Goal: Ask a question: Seek information or help from site administrators or community

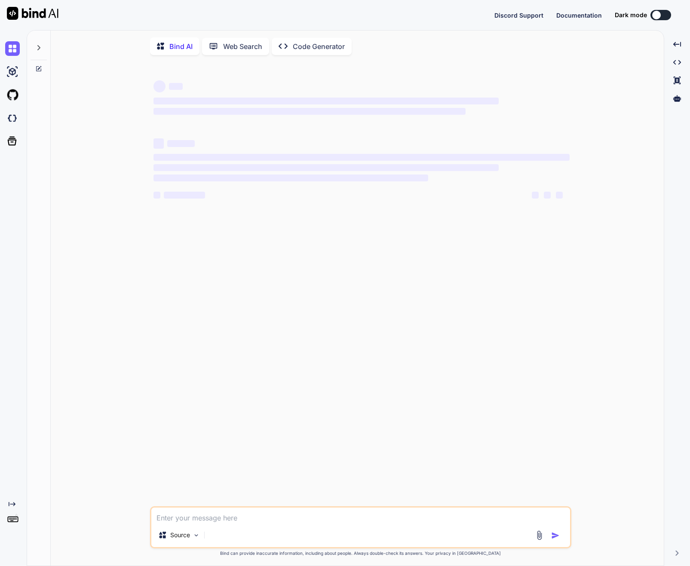
type textarea "x"
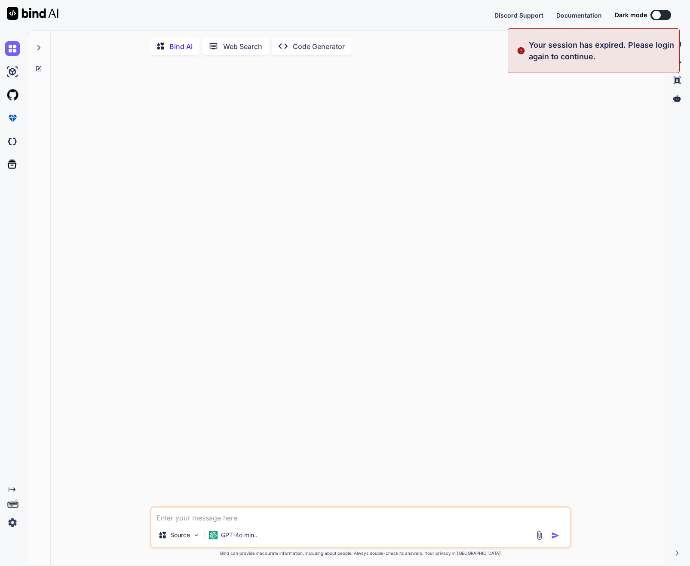
type textarea "x"
click at [650, 18] on button "Sign in" at bounding box center [653, 14] width 46 height 17
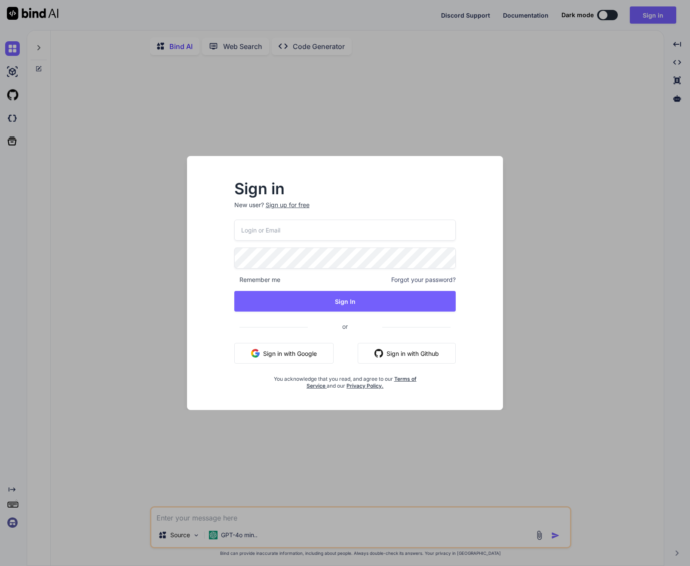
click at [289, 237] on input "email" at bounding box center [345, 230] width 222 height 21
click at [0, 566] on com-1password-button at bounding box center [0, 566] width 0 height 0
type input "[EMAIL_ADDRESS][DOMAIN_NAME]"
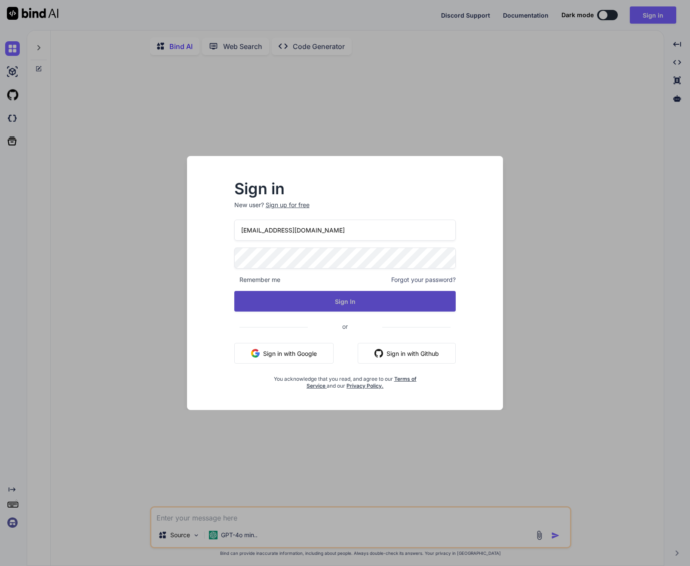
click at [310, 298] on button "Sign In" at bounding box center [345, 301] width 222 height 21
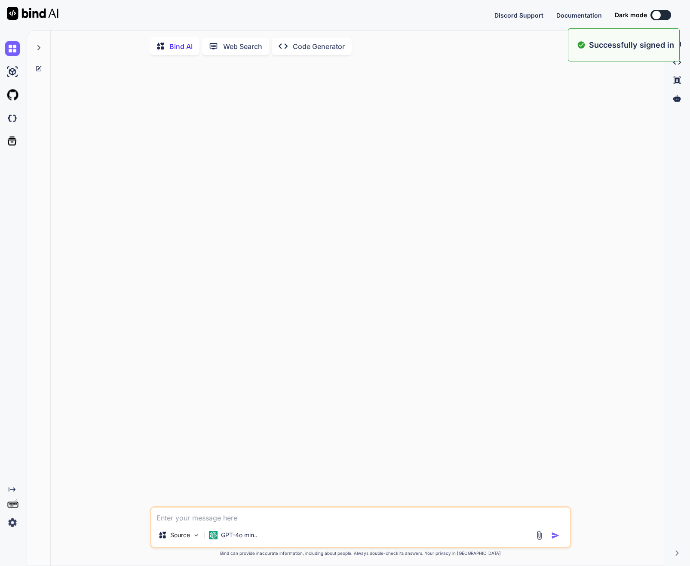
click at [39, 50] on icon at bounding box center [38, 47] width 7 height 7
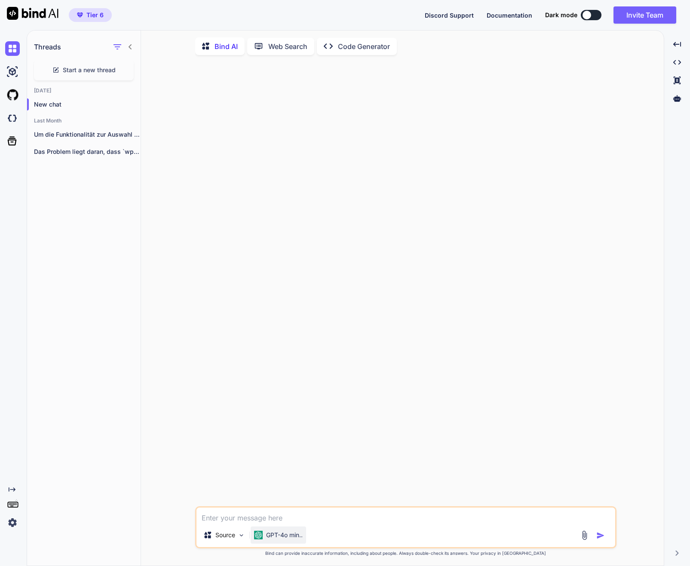
click at [282, 539] on p "GPT-4o min.." at bounding box center [284, 535] width 37 height 9
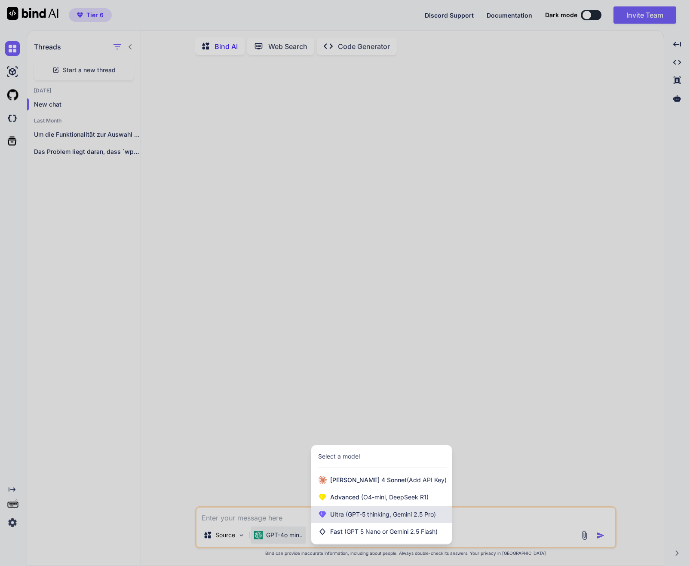
click at [373, 513] on span "(GPT-5 thinking, Gemini 2.5 Pro)" at bounding box center [390, 514] width 92 height 7
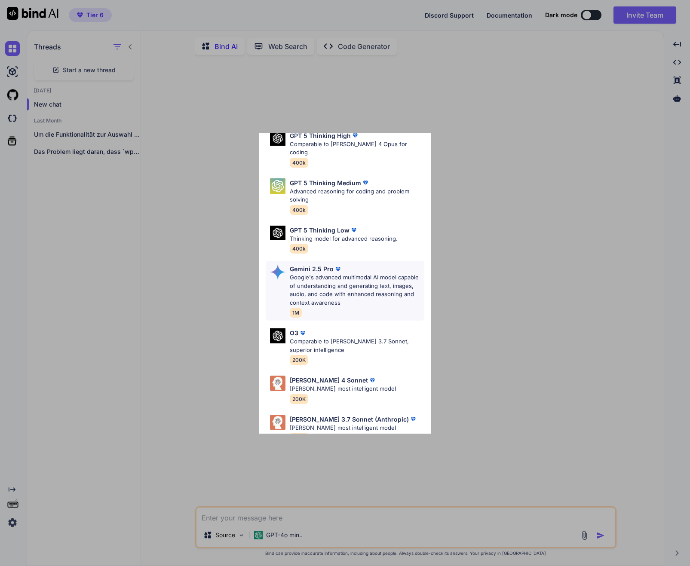
scroll to position [95, 0]
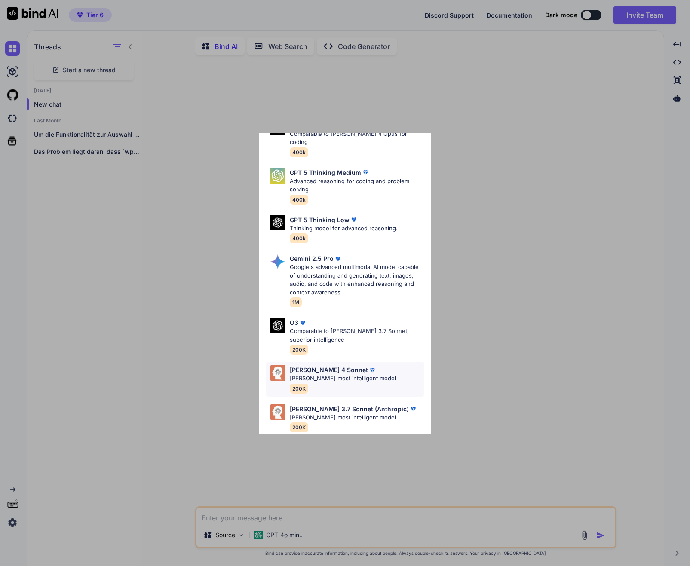
click at [330, 366] on p "[PERSON_NAME] 4 Sonnet" at bounding box center [329, 370] width 78 height 9
type textarea "x"
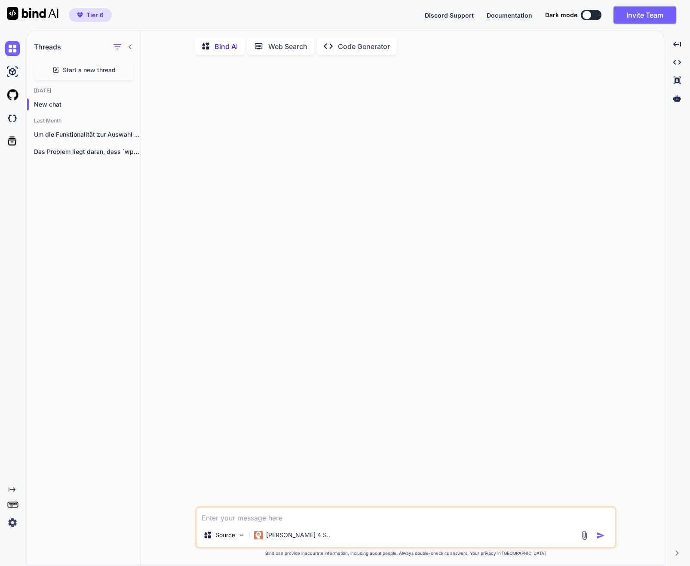
click at [225, 516] on textarea at bounding box center [406, 515] width 419 height 15
type textarea "D"
type textarea "x"
type textarea "Du"
type textarea "x"
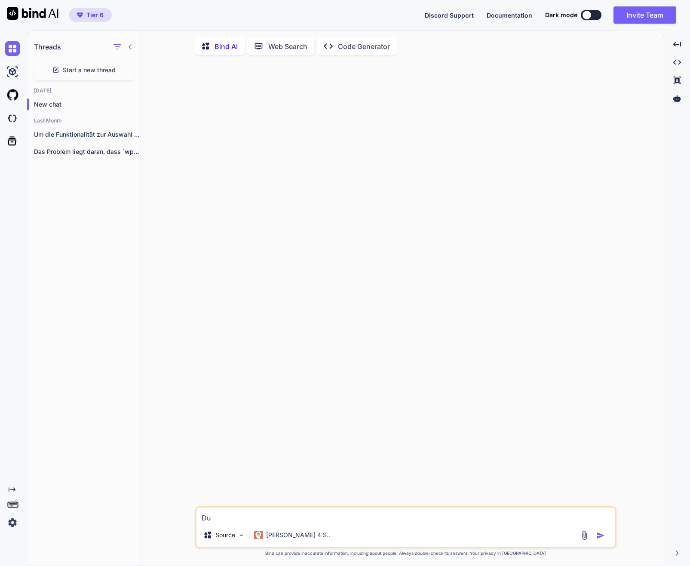
type textarea "Du"
type textarea "x"
type textarea "Du B"
type textarea "x"
type textarea "Du"
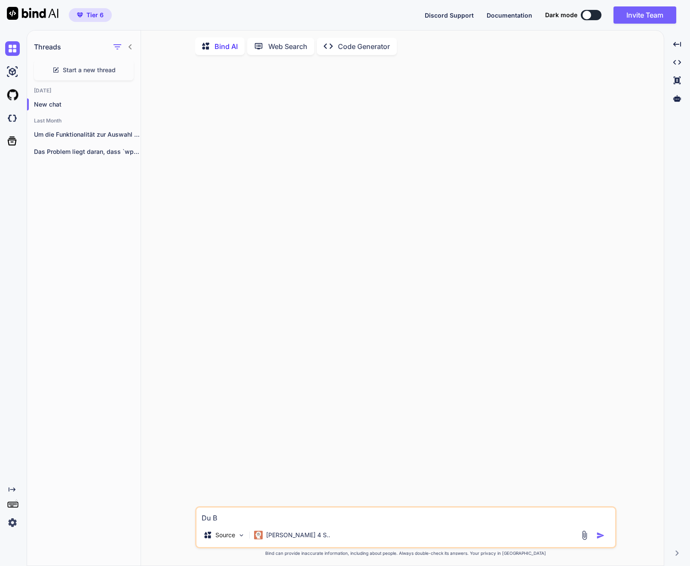
type textarea "x"
type textarea "Du b"
type textarea "x"
type textarea "Du bi"
type textarea "x"
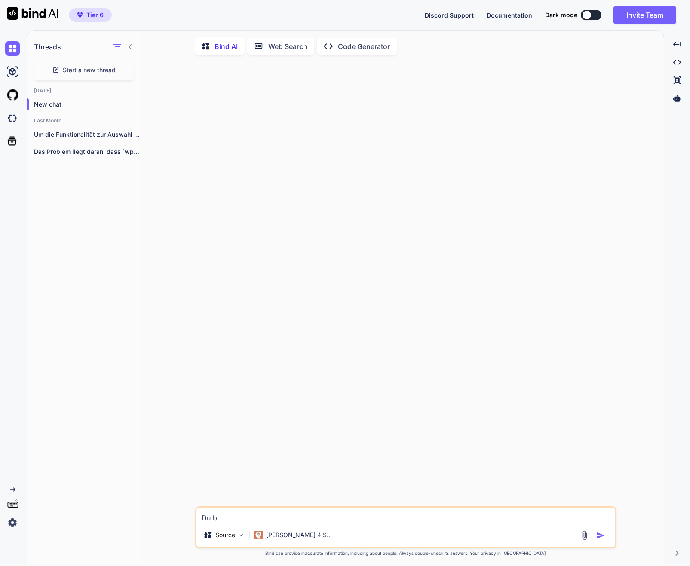
type textarea "Du bis"
type textarea "x"
type textarea "Du bist"
type textarea "x"
type textarea "Du bist"
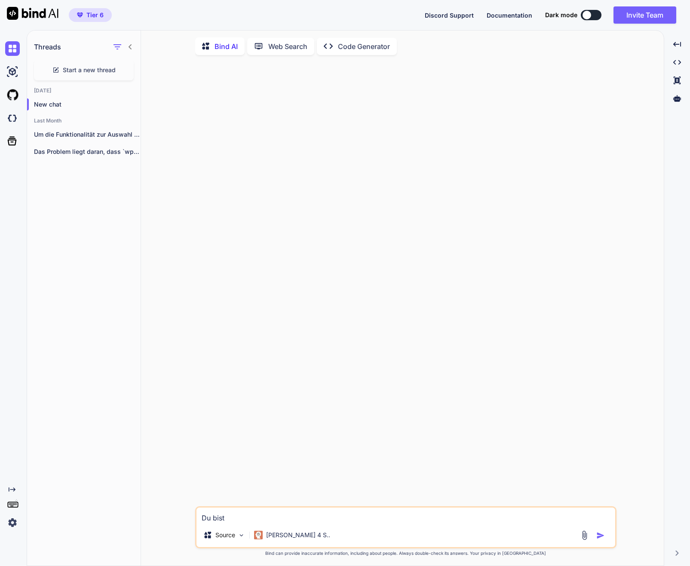
type textarea "x"
type textarea "Du bist P"
type textarea "x"
type textarea "Du bist PH"
type textarea "x"
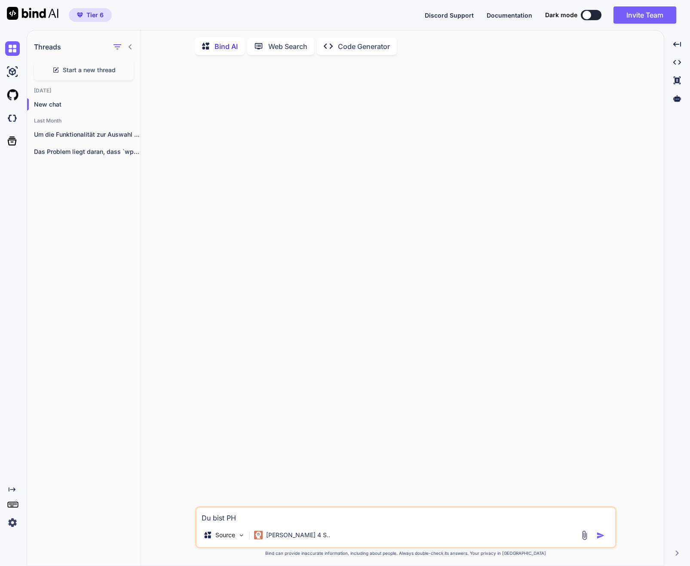
type textarea "Du bist PHP"
type textarea "x"
type textarea "Du bist PHP-"
type textarea "x"
type textarea "Du bist PHP-P"
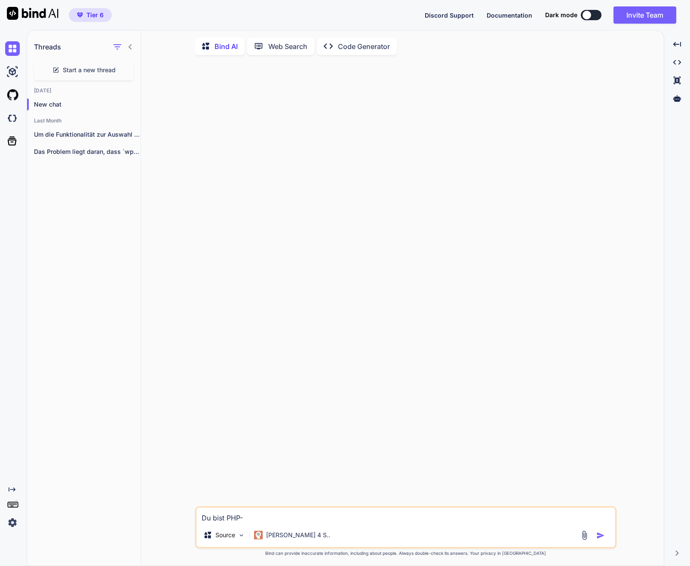
type textarea "x"
type textarea "Du bist PHP-Pr"
type textarea "x"
type textarea "Du bist PHP-Pro"
type textarea "x"
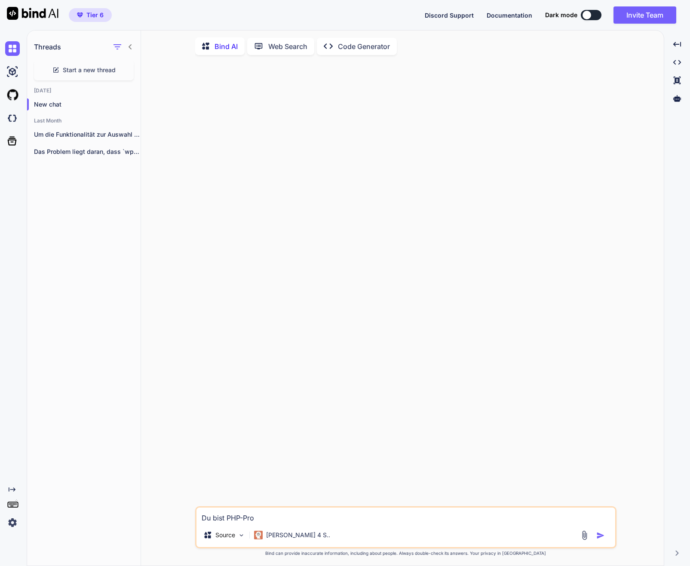
type textarea "Du bist PHP-Prof"
type textarea "x"
type textarea "Du bist PHP-Profi"
type textarea "x"
type textarea "Du bist PHP-Profi."
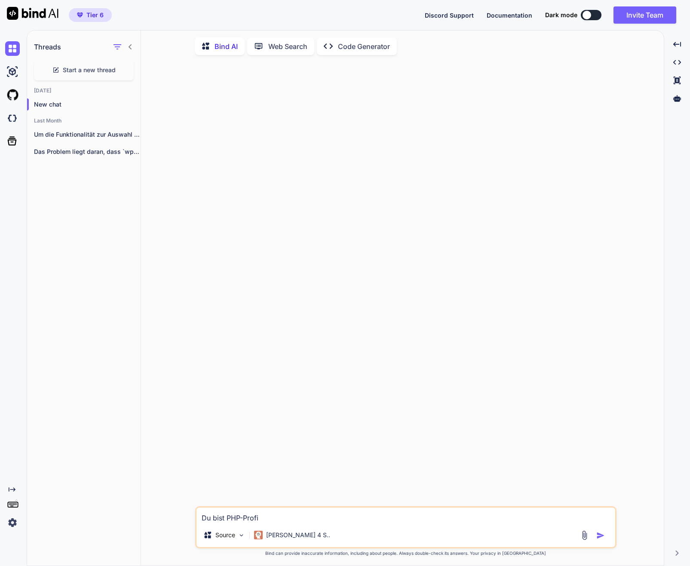
type textarea "x"
type textarea "Du bist PHP-Profi."
type textarea "x"
type textarea "Du bist PHP-Profi. ä"
type textarea "x"
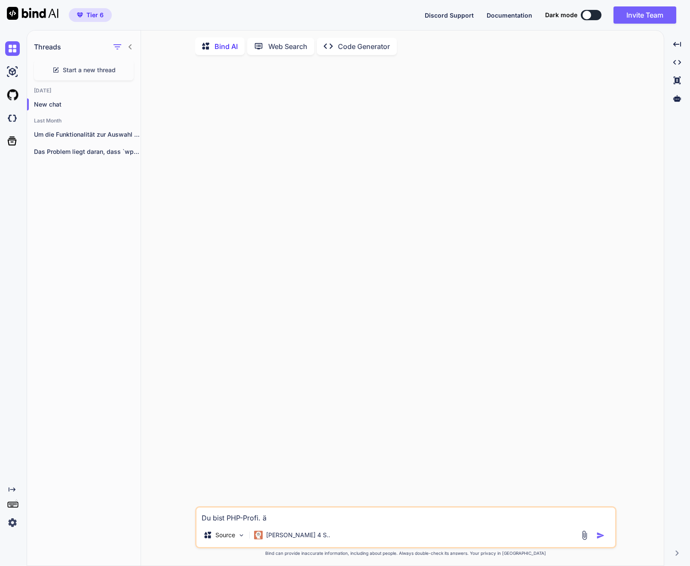
type textarea "Du bist PHP-Profi. än"
type textarea "x"
type textarea "Du bist PHP-Profi. änd"
type textarea "x"
type textarea "Du bist PHP-Profi. ände"
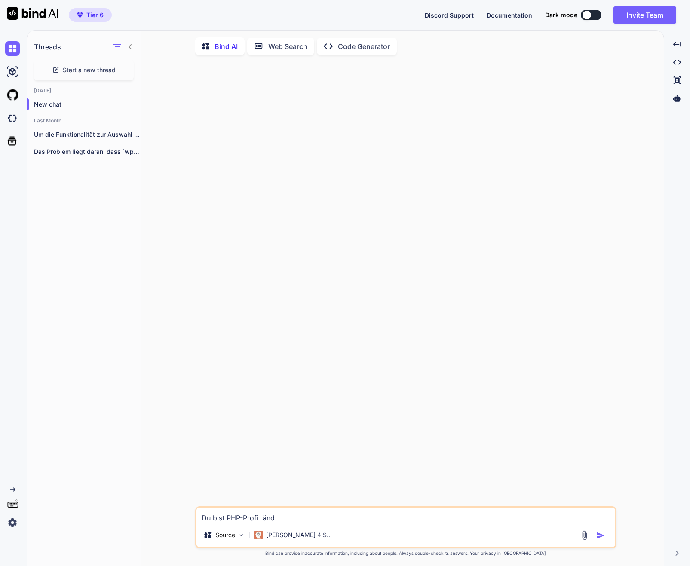
type textarea "x"
type textarea "Du bist PHP-Profi. änd"
type textarea "x"
type textarea "Du bist PHP-Profi. än"
type textarea "x"
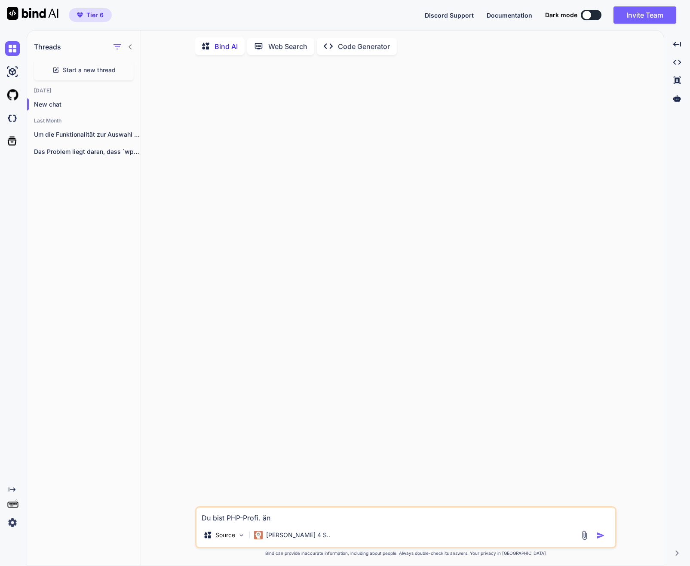
type textarea "Du bist PHP-Profi. ä"
type textarea "x"
type textarea "Du bist PHP-Profi."
type textarea "x"
type textarea "Du bist PHP-Profi. ä"
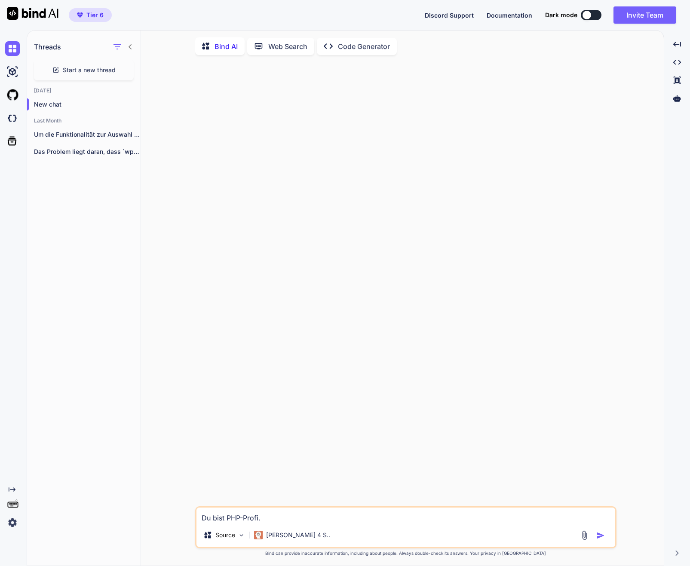
type textarea "x"
type textarea "Du bist PHP-Profi. äN"
type textarea "x"
type textarea "Du bist PHP-Profi. äND"
type textarea "x"
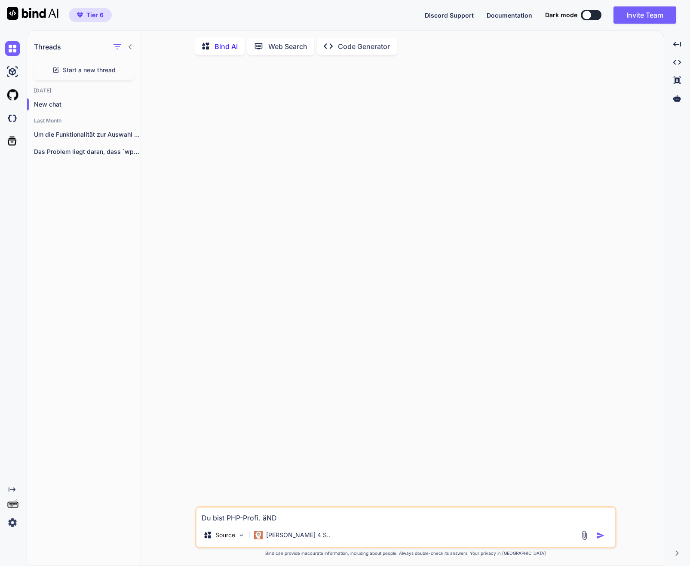
type textarea "Du bist PHP-Profi. äN"
type textarea "x"
type textarea "Du bist PHP-Profi. ä"
type textarea "x"
type textarea "Du bist PHP-Profi."
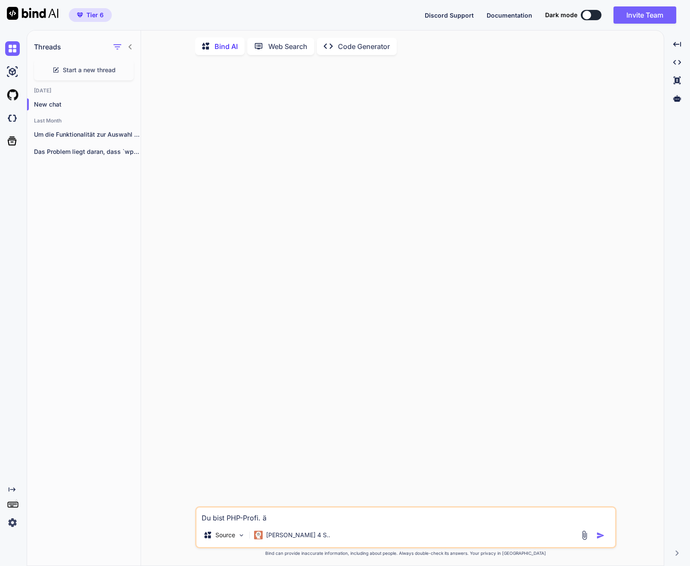
type textarea "x"
type textarea "Du bist PHP-Profi. Ö"
type textarea "x"
type textarea "Du bist PHP-Profi."
type textarea "x"
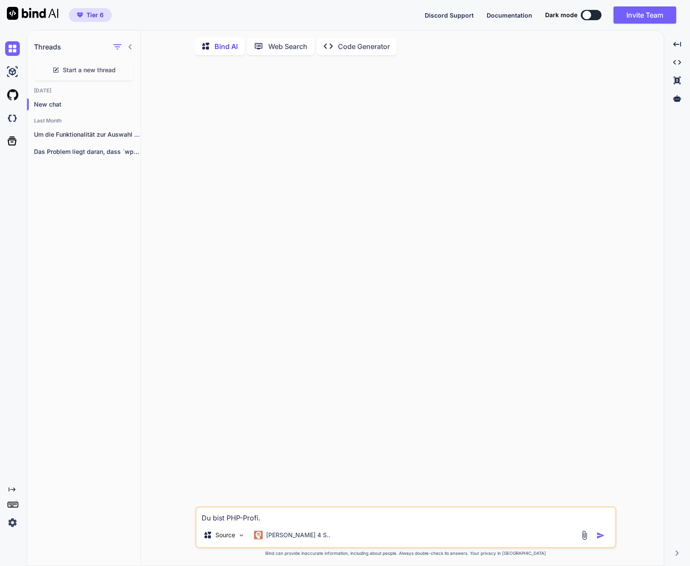
type textarea "Du bist PHP-Profi. ä"
type textarea "x"
type textarea "Du bist PHP-Profi."
type textarea "x"
type textarea "Du bist PHP-Profi. I"
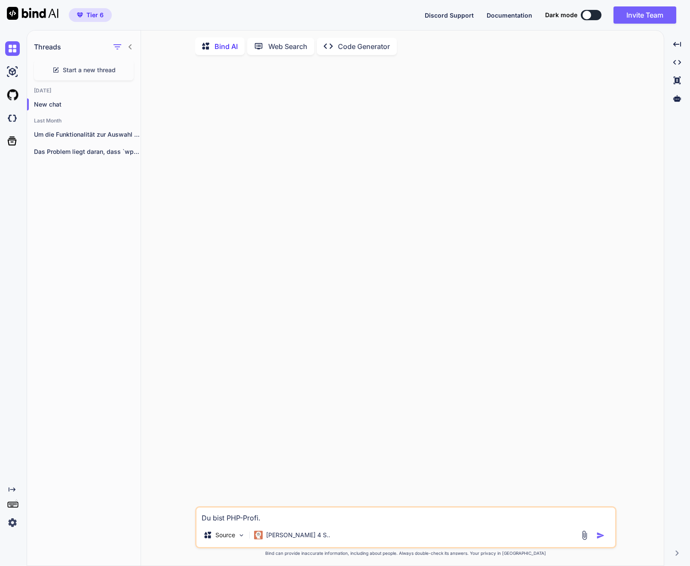
type textarea "x"
type textarea "Du bist PHP-Profi. IC"
type textarea "x"
type textarea "Du bist PHP-Profi. ICH"
type textarea "x"
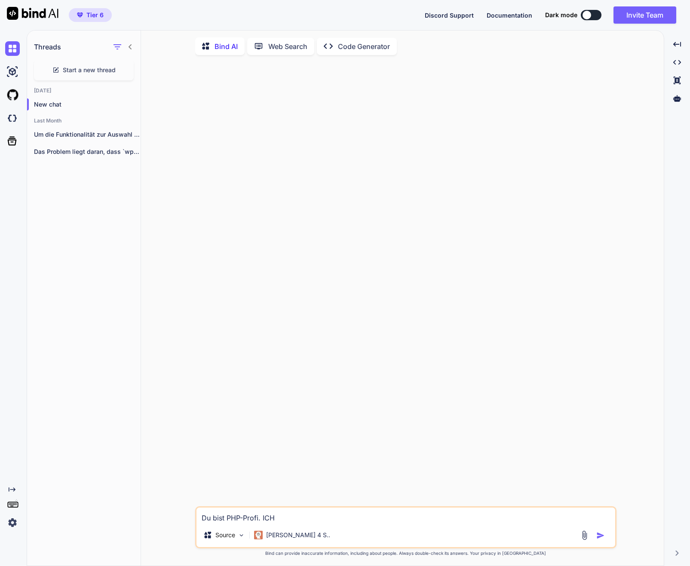
type textarea "Du bist PHP-Profi. ICH"
type textarea "x"
type textarea "Du bist PHP-Profi. ICH Ü"
type textarea "x"
type textarea "Du bist PHP-Profi. ICH"
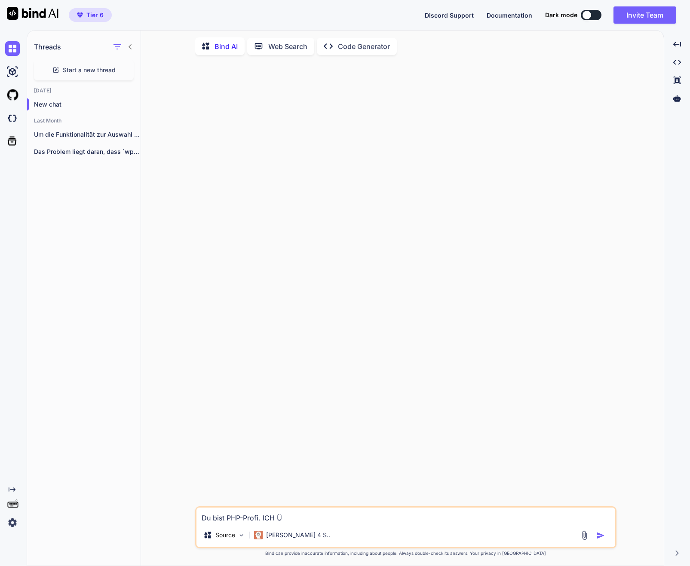
type textarea "x"
type textarea "Du bist PHP-Profi. ICH"
type textarea "x"
type textarea "Du bist PHP-Profi. IC"
type textarea "x"
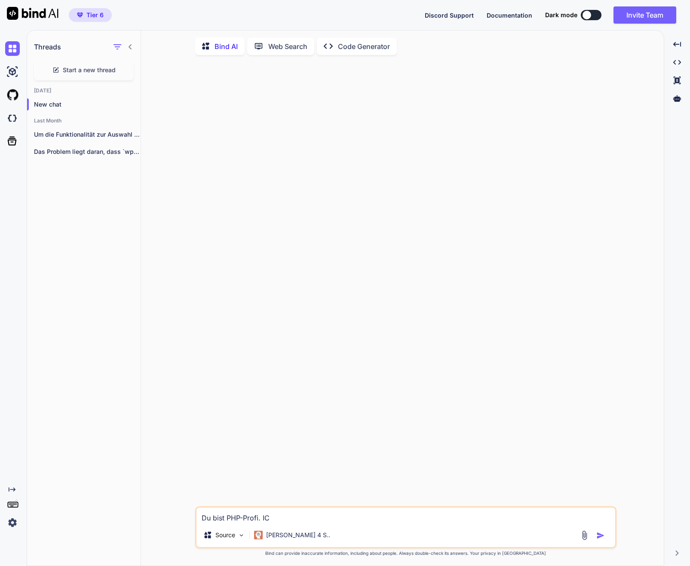
type textarea "Du bist PHP-Profi. I"
type textarea "x"
type textarea "Du bist PHP-Profi. Ic"
type textarea "x"
type textarea "Du bist PHP-Profi. Ich"
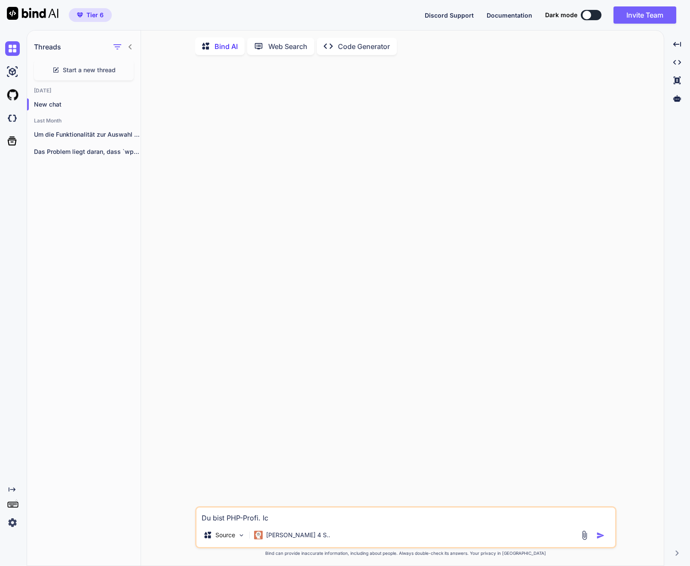
type textarea "x"
type textarea "Du bist PHP-Profi. Ich"
type textarea "x"
type textarea "Du bist PHP-Profi. Ich ü"
type textarea "x"
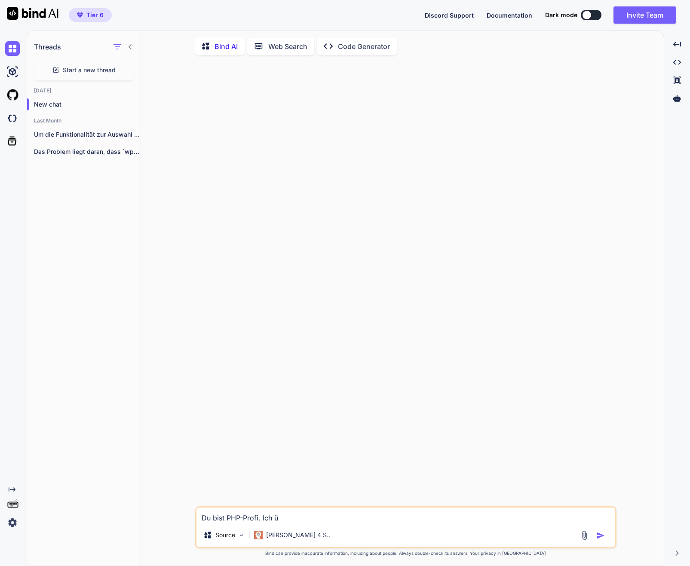
type textarea "Du bist PHP-Profi. Ich üb"
type textarea "x"
type textarea "Du bist PHP-Profi. Ich übe"
type textarea "x"
type textarea "Du bist PHP-Profi. Ich über"
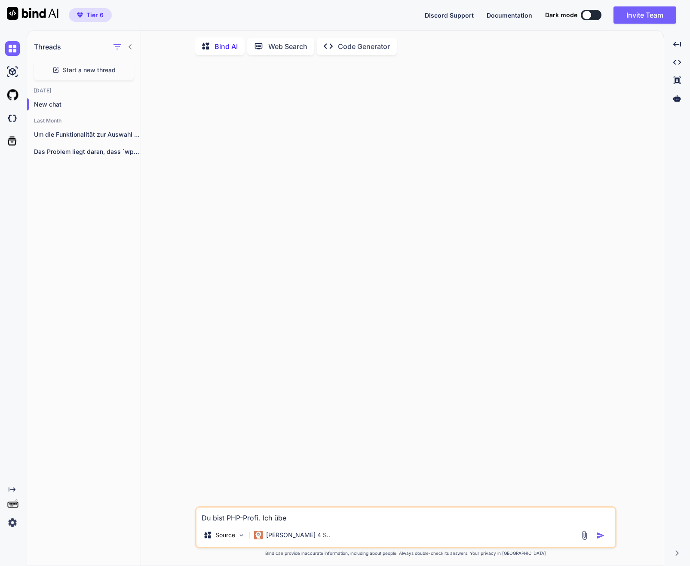
type textarea "x"
type textarea "Du bist PHP-Profi. Ich überg"
type textarea "x"
type textarea "Du bist PHP-Profi. Ich überge"
type textarea "x"
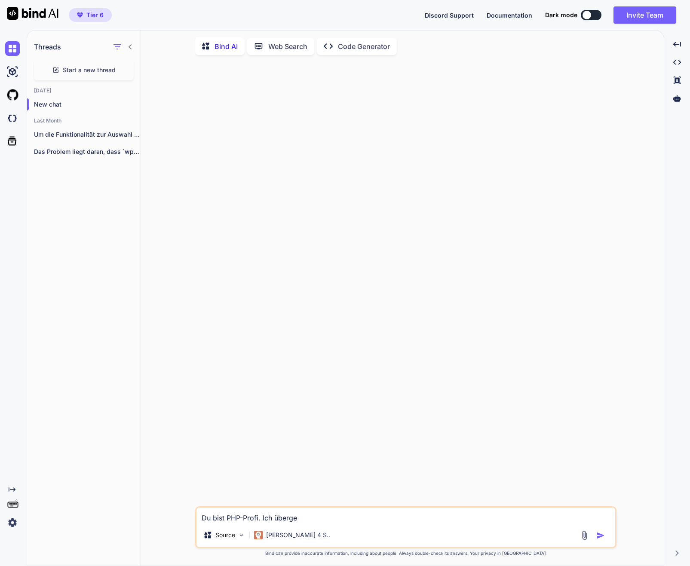
type textarea "Du bist PHP-Profi. Ich übergeb"
type textarea "x"
type textarea "Du bist PHP-Profi. Ich übergebe"
type textarea "x"
type textarea "Du bist PHP-Profi. Ich übergebe"
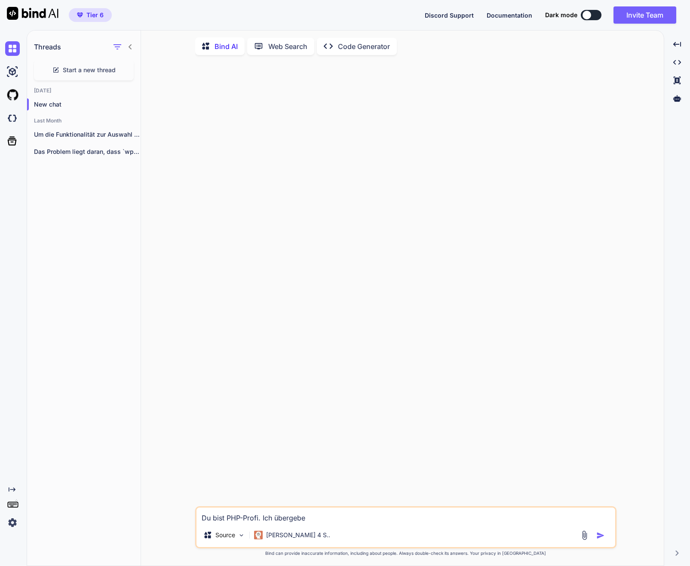
type textarea "x"
type textarea "Du bist PHP-Profi. Ich übergebe d"
type textarea "x"
type textarea "Du bist PHP-Profi. Ich übergebe di"
type textarea "x"
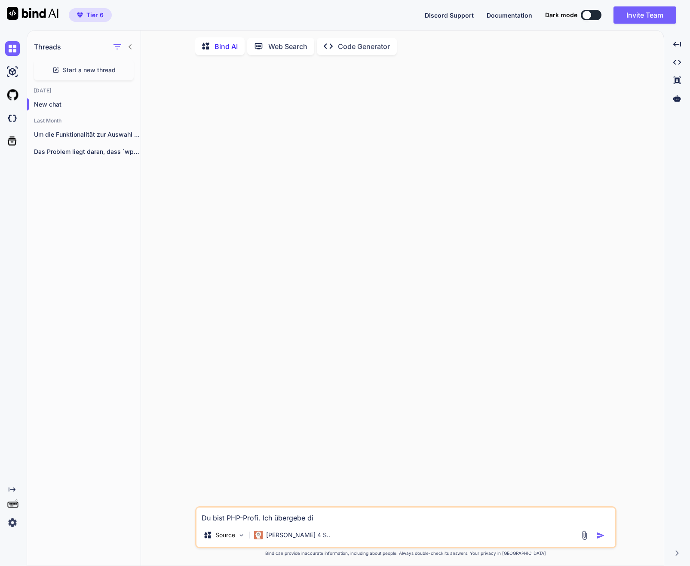
type textarea "Du bist PHP-Profi. Ich übergebe dir"
type textarea "x"
type textarea "Du bist PHP-Profi. Ich übergebe dir"
type textarea "x"
type textarea "Du bist PHP-Profi. Ich übergebe dir g"
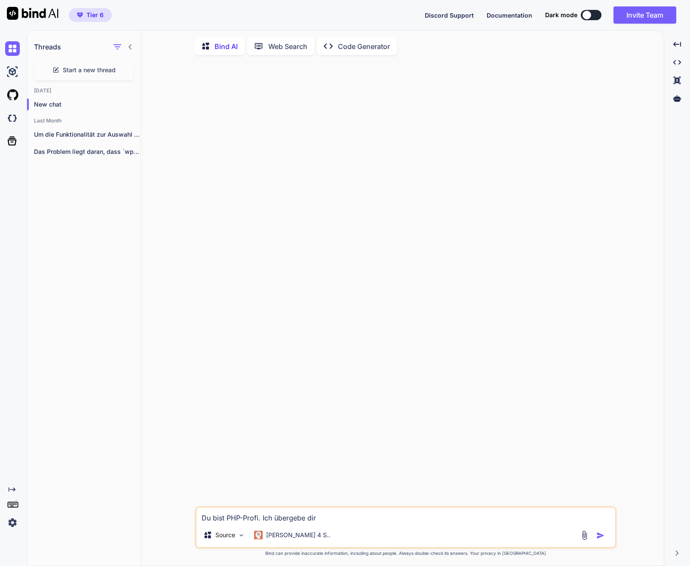
type textarea "x"
type textarea "Du bist PHP-Profi. Ich übergebe dir gl"
type textarea "x"
type textarea "Du bist PHP-Profi. Ich übergebe dir gle"
type textarea "x"
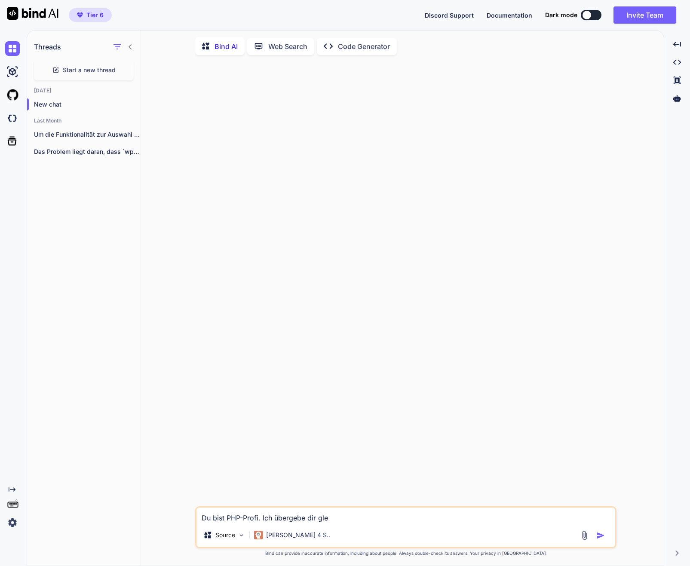
type textarea "Du bist PHP-Profi. Ich übergebe dir glei"
type textarea "x"
type textarea "Du bist PHP-Profi. Ich übergebe dir gleic"
type textarea "x"
type textarea "Du bist PHP-Profi. Ich übergebe dir gleich"
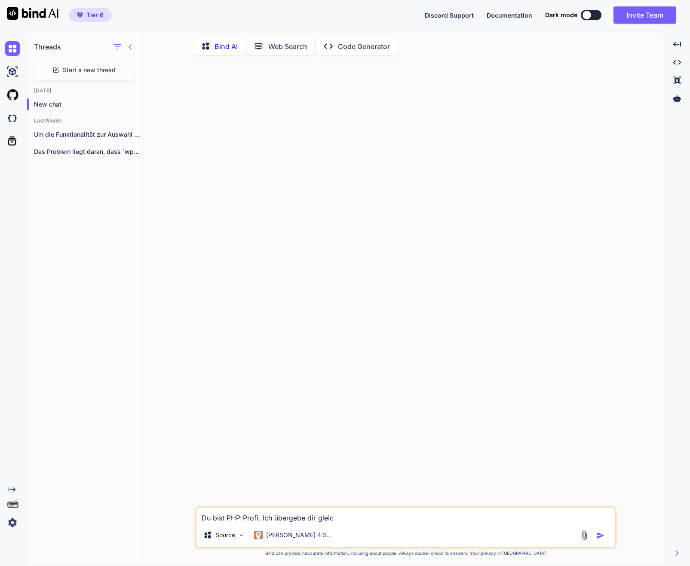
type textarea "x"
type textarea "Du bist PHP-Profi. Ich übergebe dir gleich"
type textarea "x"
type textarea "Du bist PHP-Profi. Ich übergebe dir gleich e"
type textarea "x"
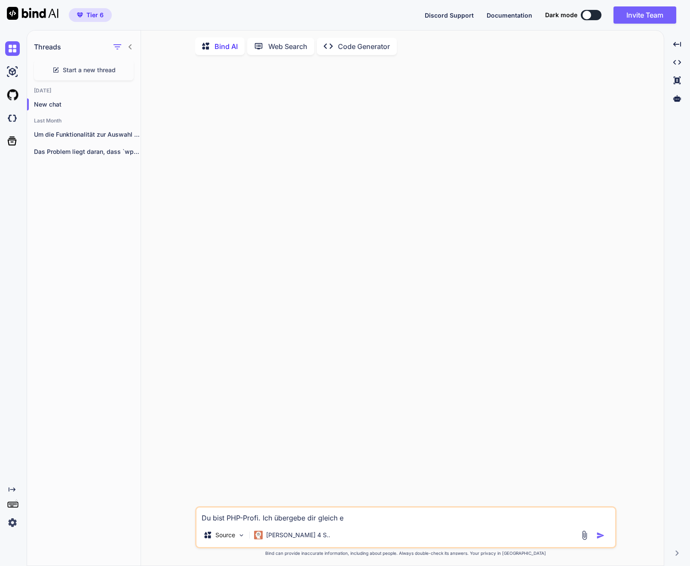
type textarea "Du bist PHP-Profi. Ich übergebe dir gleich ei"
type textarea "x"
type textarea "Du bist PHP-Profi. Ich übergebe dir gleich ein"
type textarea "x"
type textarea "Du bist PHP-Profi. Ich übergebe dir gleich ein"
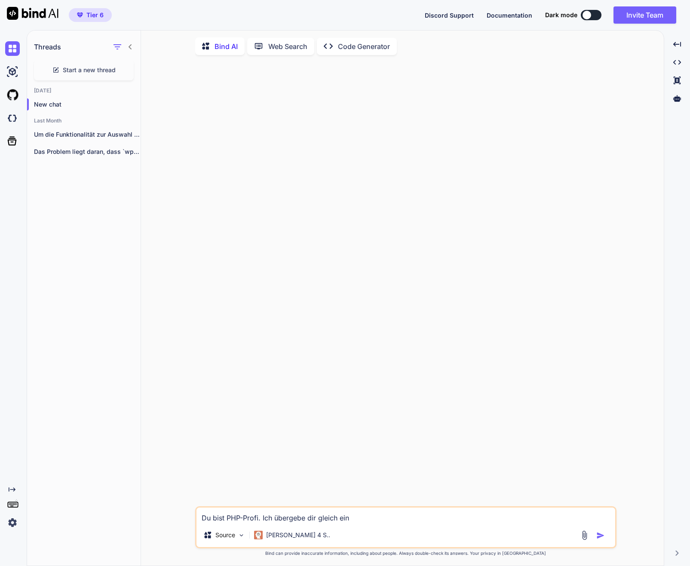
type textarea "x"
type textarea "Du bist PHP-Profi. Ich übergebe dir gleich ein b"
type textarea "x"
type textarea "Du bist PHP-Profi. Ich übergebe dir gleich ein be"
type textarea "x"
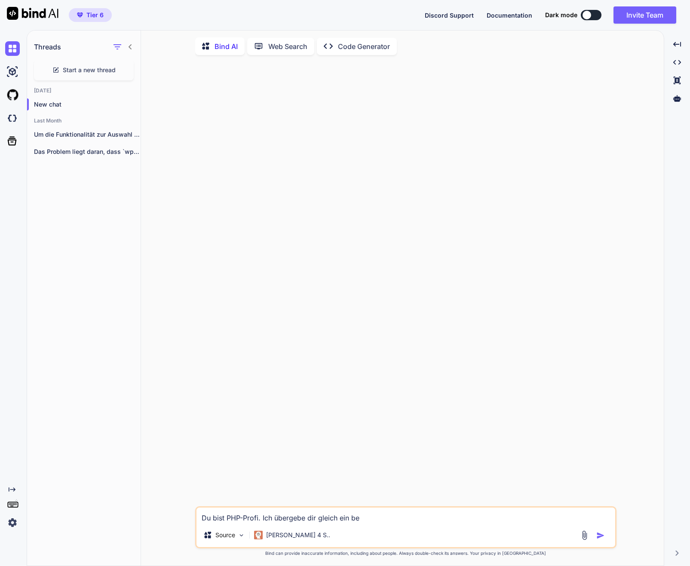
type textarea "Du bist PHP-Profi. Ich übergebe dir gleich ein bes"
type textarea "x"
type textarea "Du bist PHP-Profi. Ich übergebe dir gleich ein best"
type textarea "x"
type textarea "Du bist PHP-Profi. Ich übergebe dir gleich ein beste"
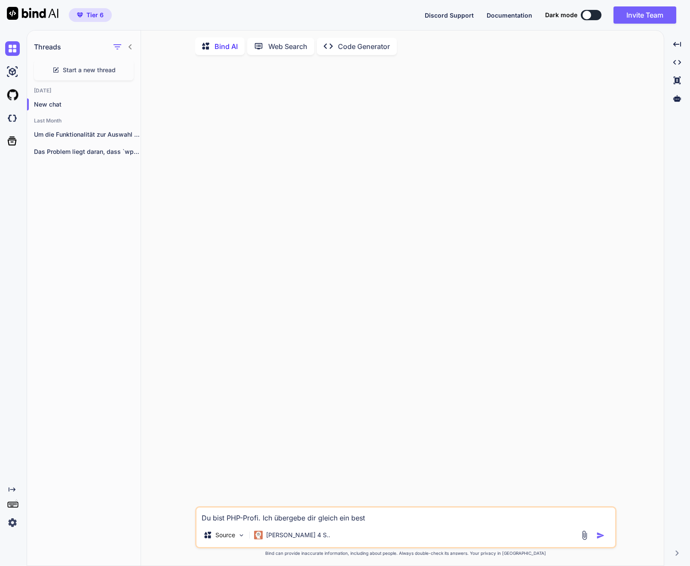
type textarea "x"
type textarea "Du bist PHP-Profi. Ich übergebe dir gleich ein besteh"
type textarea "x"
type textarea "Du bist PHP-Profi. Ich übergebe dir gleich ein bestehe"
type textarea "x"
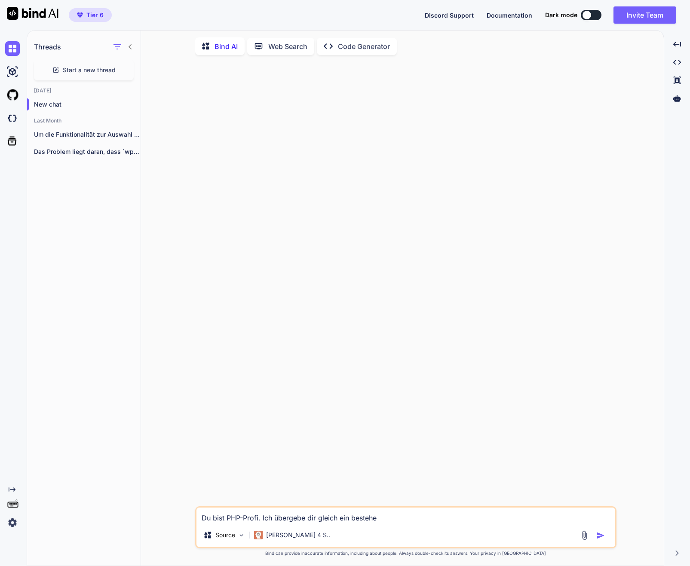
type textarea "Du bist PHP-Profi. Ich übergebe dir gleich ein bestehen"
type textarea "x"
type textarea "Du bist PHP-Profi. Ich übergebe dir gleich ein bestehend"
type textarea "x"
type textarea "Du bist PHP-Profi. Ich übergebe dir gleich ein bestehende"
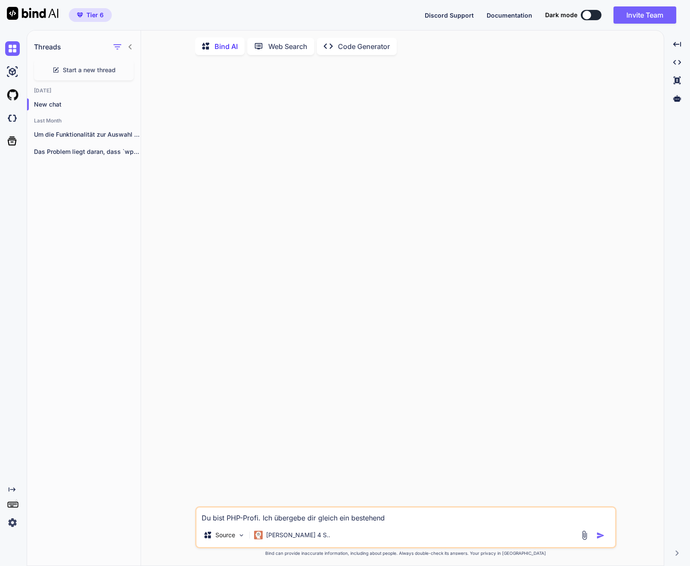
type textarea "x"
type textarea "Du bist PHP-Profi. Ich übergebe dir gleich ein bestehendes"
type textarea "x"
type textarea "Du bist PHP-Profi. Ich übergebe dir gleich ein bestehendes"
type textarea "x"
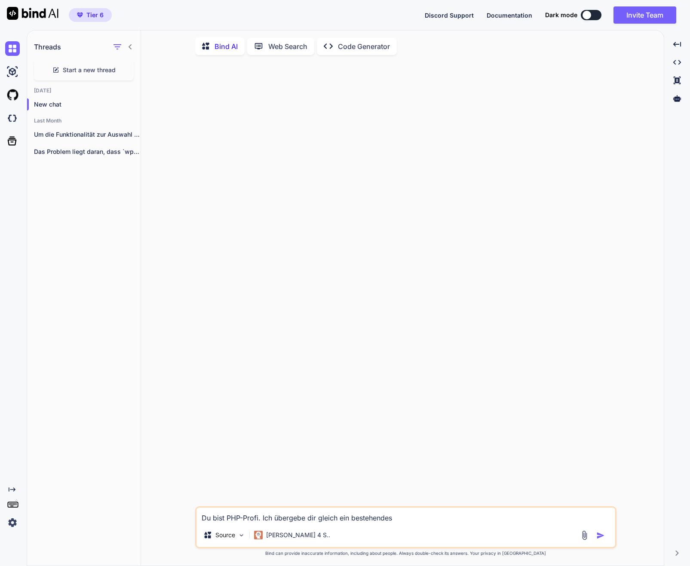
type textarea "Du bist PHP-Profi. Ich übergebe dir gleich ein bestehendes S"
type textarea "x"
type textarea "Du bist PHP-Profi. Ich übergebe dir gleich ein bestehendes Sc"
type textarea "x"
type textarea "Du bist PHP-Profi. Ich übergebe dir gleich ein bestehendes Scr"
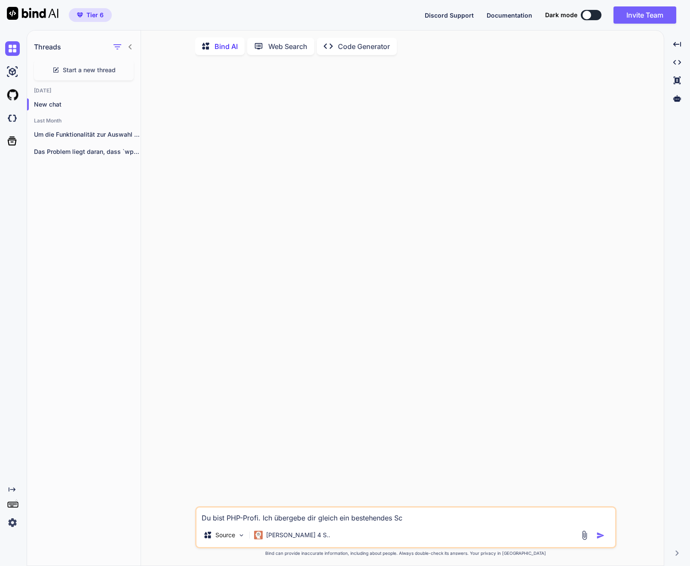
type textarea "x"
type textarea "Du bist PHP-Profi. Ich übergebe dir gleich ein bestehendes Scri"
type textarea "x"
type textarea "Du bist PHP-Profi. Ich übergebe dir gleich ein bestehendes Scrip"
type textarea "x"
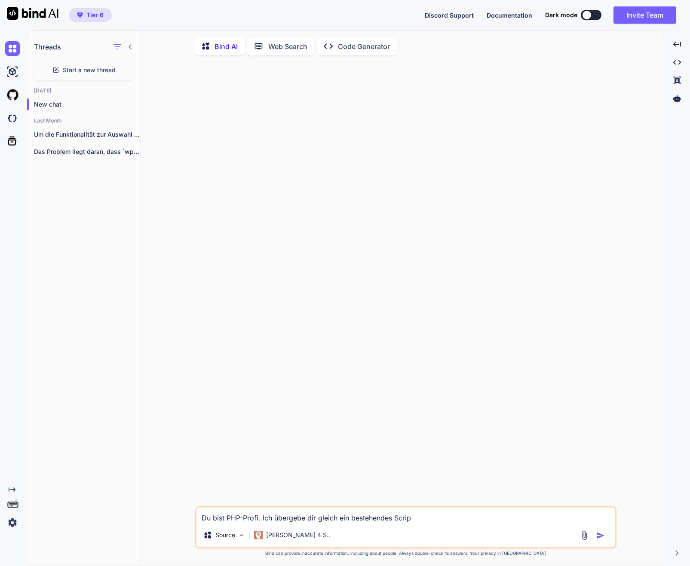
type textarea "Du bist PHP-Profi. Ich übergebe dir gleich ein bestehendes Script"
type textarea "x"
type textarea "Du bist PHP-Profi. Ich übergebe dir gleich ein bestehendes Script"
type textarea "x"
type textarea "Du bist PHP-Profi. Ich übergebe dir gleich ein bestehendes Script"
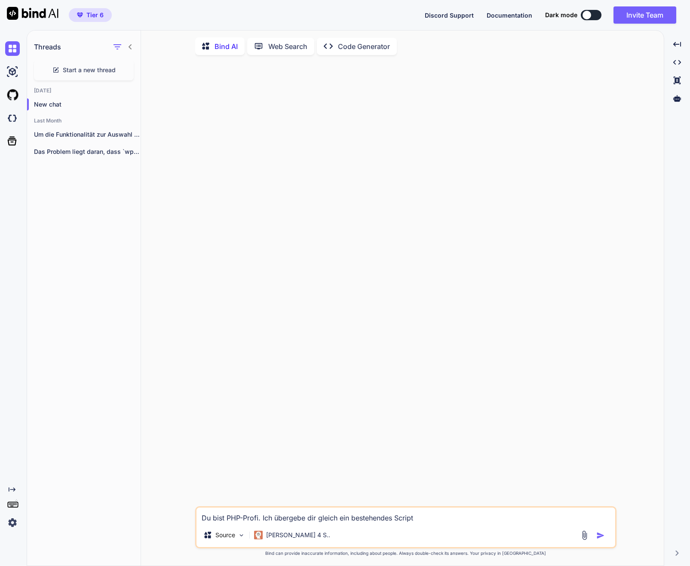
type textarea "x"
type textarea "Du bist PHP-Profi. Ich übergebe dir gleich ein bestehendes Script."
type textarea "x"
type textarea "Du bist PHP-Profi. Ich übergebe dir gleich ein bestehendes Script."
type textarea "x"
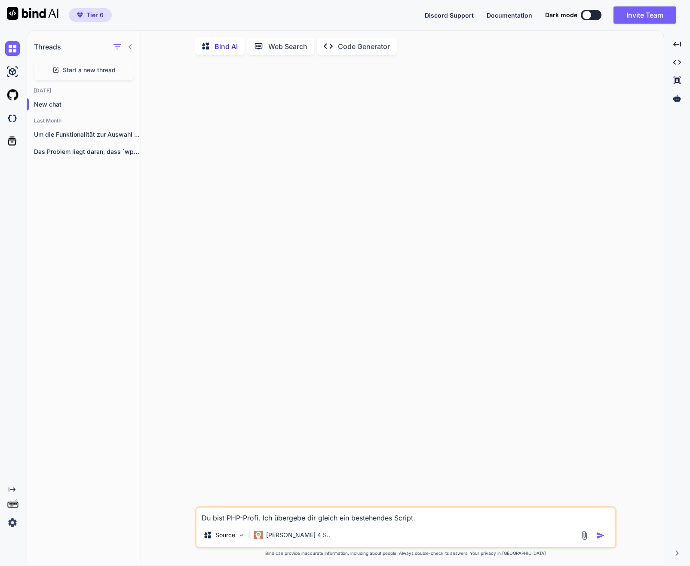
type textarea "Du bist PHP-Profi. Ich übergebe dir gleich ein bestehendes Script. ä"
type textarea "x"
type textarea "Du bist PHP-Profi. Ich übergebe dir gleich ein bestehendes Script. än"
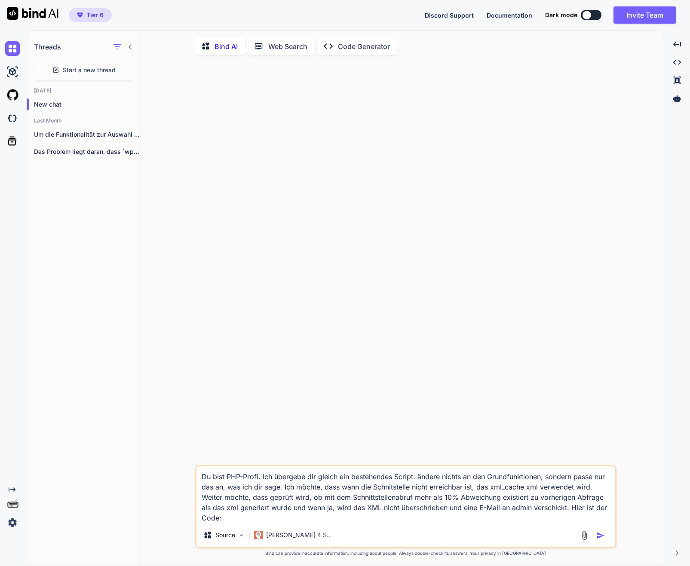
paste textarea "<?lor /* Ipsumdo 7.9 - 8873-10-55 - Sitametcons Adipiscin eli Seddoei-Temporinc…"
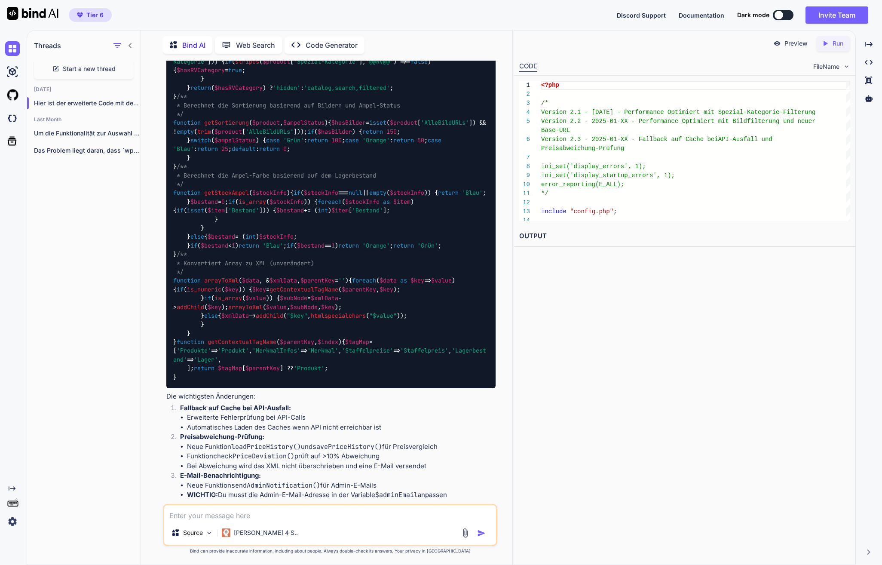
scroll to position [4261, 0]
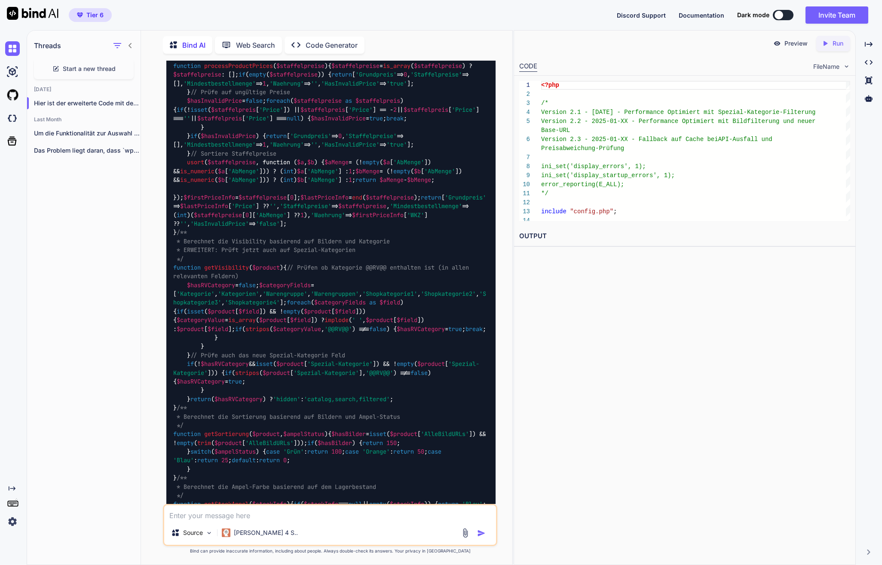
click at [264, 516] on textarea at bounding box center [330, 512] width 332 height 15
copy span "productNumbers"
click at [430, 520] on textarea "Falsch, das Script soll nicht die Preisabweichung überprüfen, sondern die" at bounding box center [330, 512] width 332 height 15
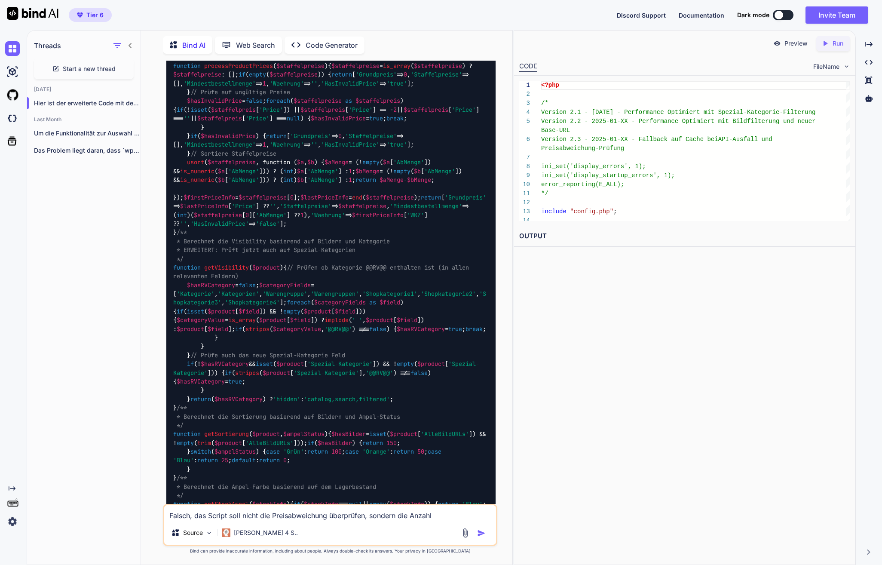
paste textarea "productNumbers"
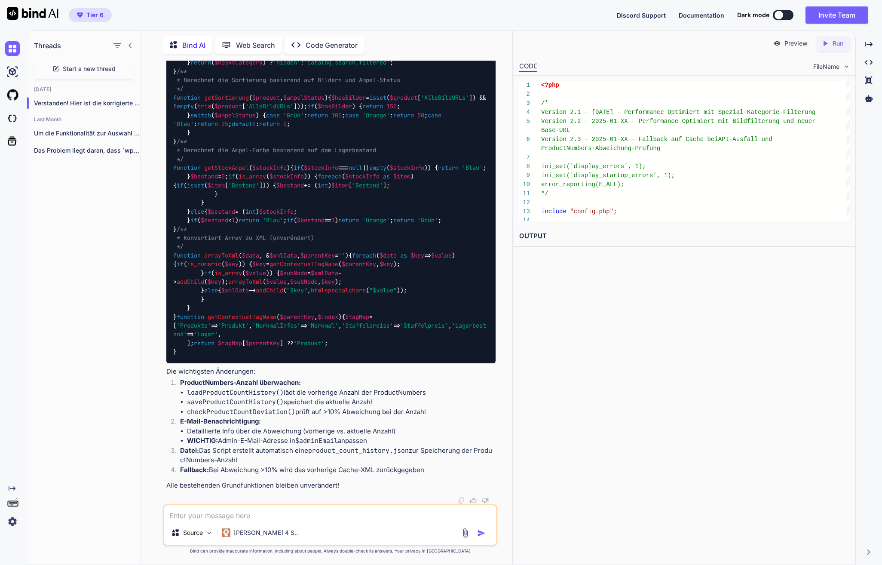
scroll to position [14904, 0]
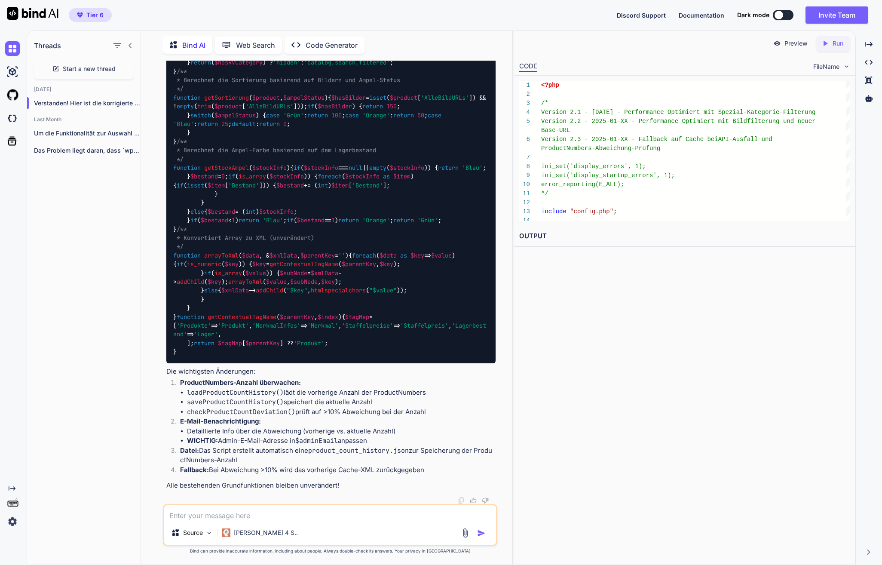
click at [310, 439] on code "$adminEmail" at bounding box center [316, 440] width 43 height 9
copy code "adminEmail"
click at [288, 526] on div "Source Claude 4 S.." at bounding box center [330, 534] width 332 height 21
click at [288, 523] on div "Source Claude 4 S.." at bounding box center [330, 525] width 335 height 42
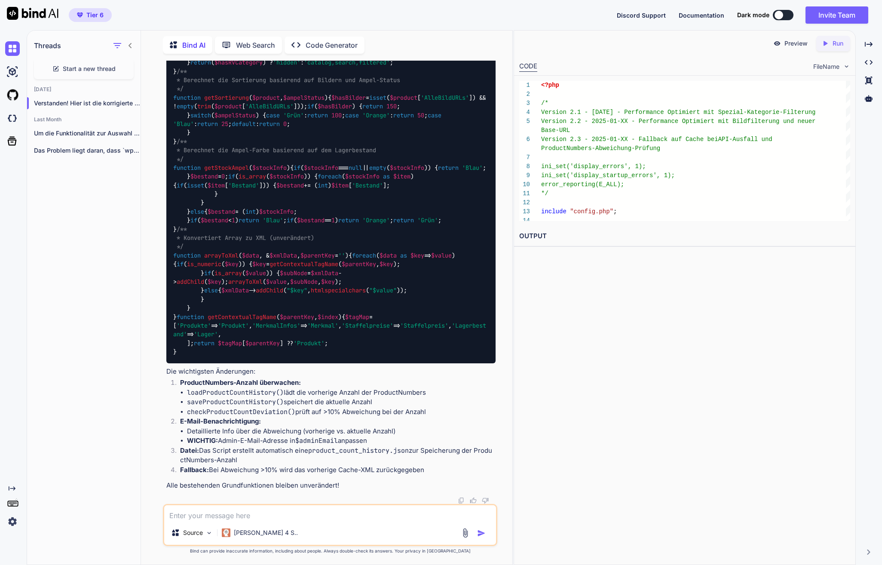
click at [288, 520] on textarea at bounding box center [330, 512] width 332 height 15
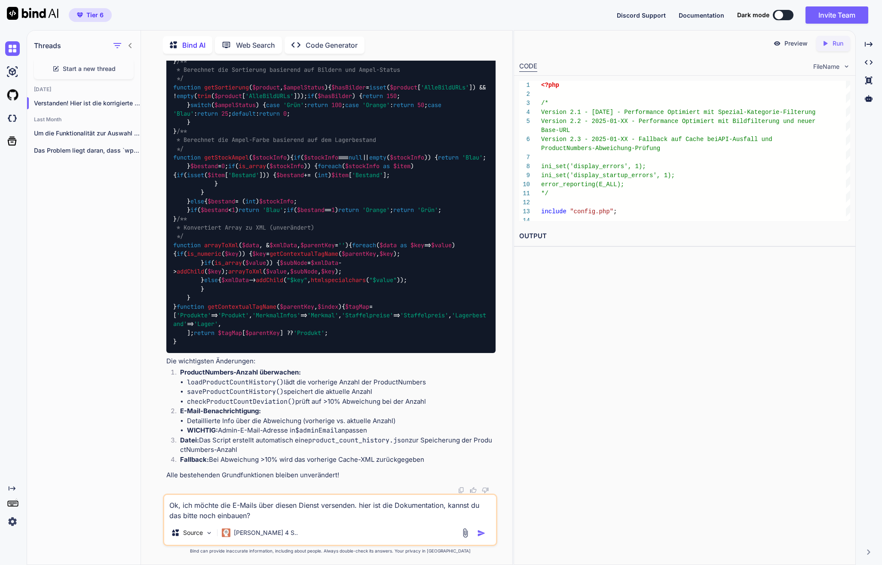
paste textarea "[URL][DOMAIN_NAME]"
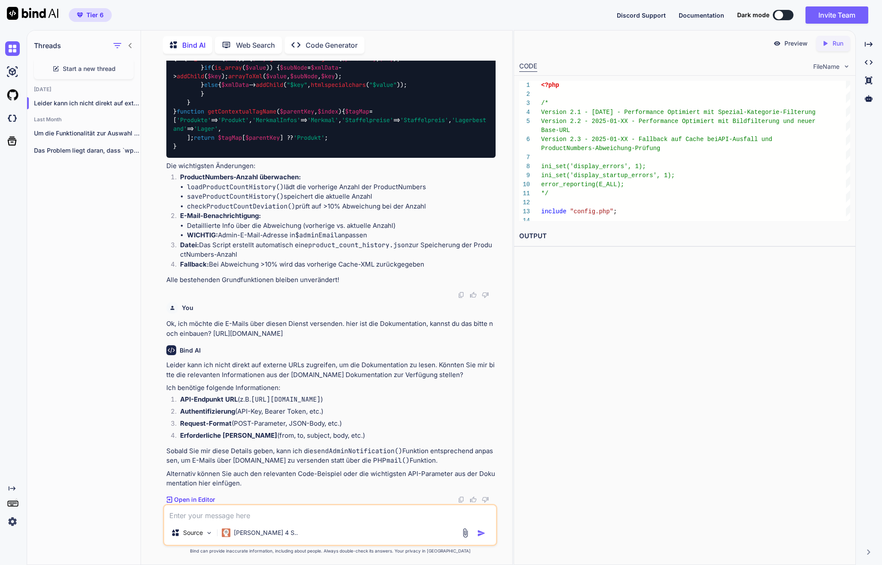
scroll to position [15110, 0]
click at [267, 516] on textarea at bounding box center [330, 512] width 332 height 15
paste textarea "curl -X POST '[URL][DOMAIN_NAME]' \ -H "Authorization: Bearer {api_key}" \ -H "…"
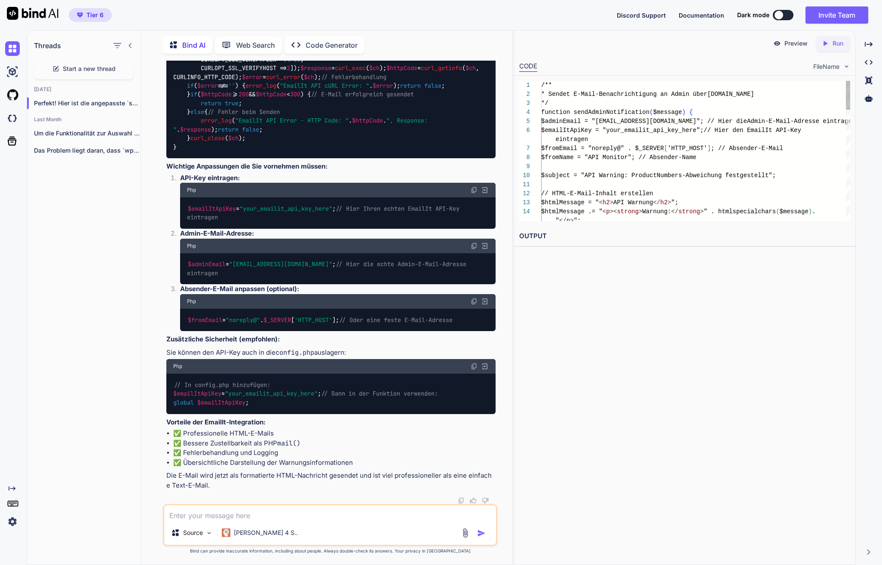
scroll to position [16216, 0]
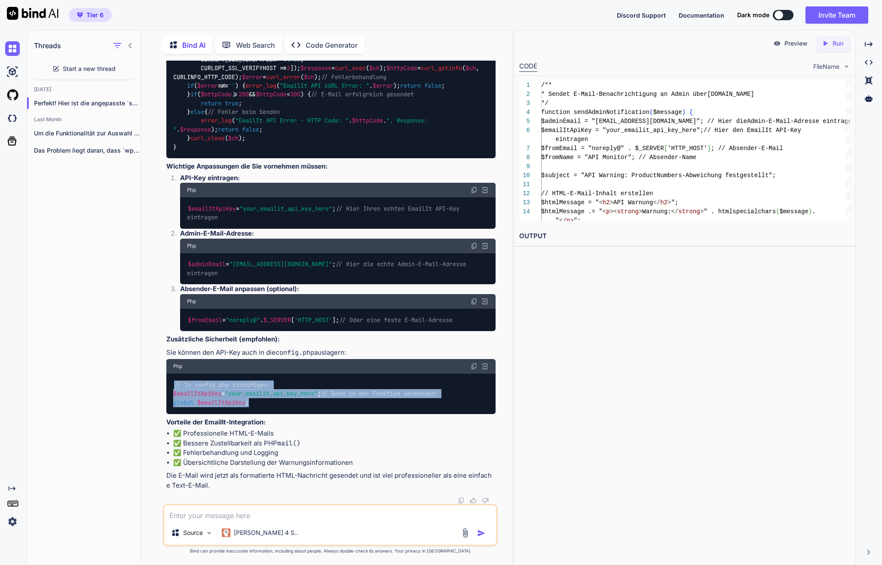
drag, startPoint x: 268, startPoint y: 403, endPoint x: 172, endPoint y: 369, distance: 101.9
click at [172, 374] on div "// In config.php hinzufügen: $emailItApiKey = "your_emailit_api_key_here" ; // …" at bounding box center [330, 394] width 329 height 40
copy code "// In config.php hinzufügen: $emailItApiKey = "your_emailit_api_key_here" ; // …"
